Goal: Task Accomplishment & Management: Use online tool/utility

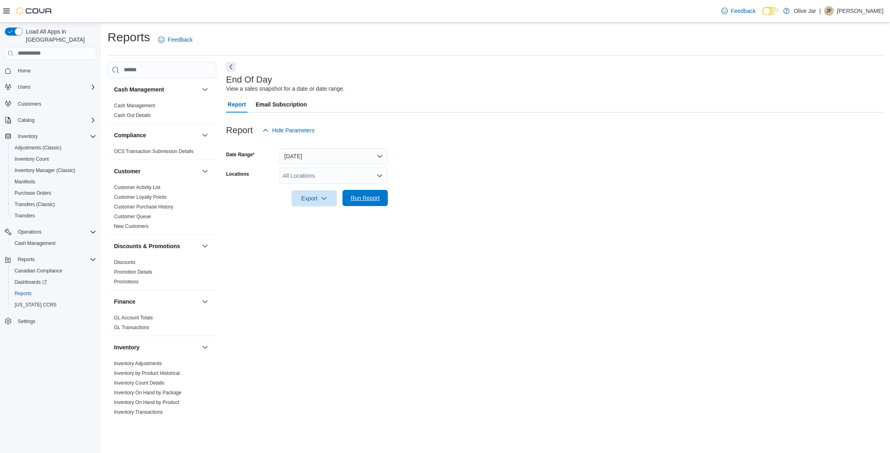
click at [362, 202] on span "Run Report" at bounding box center [366, 198] width 36 height 16
